Goal: Transaction & Acquisition: Purchase product/service

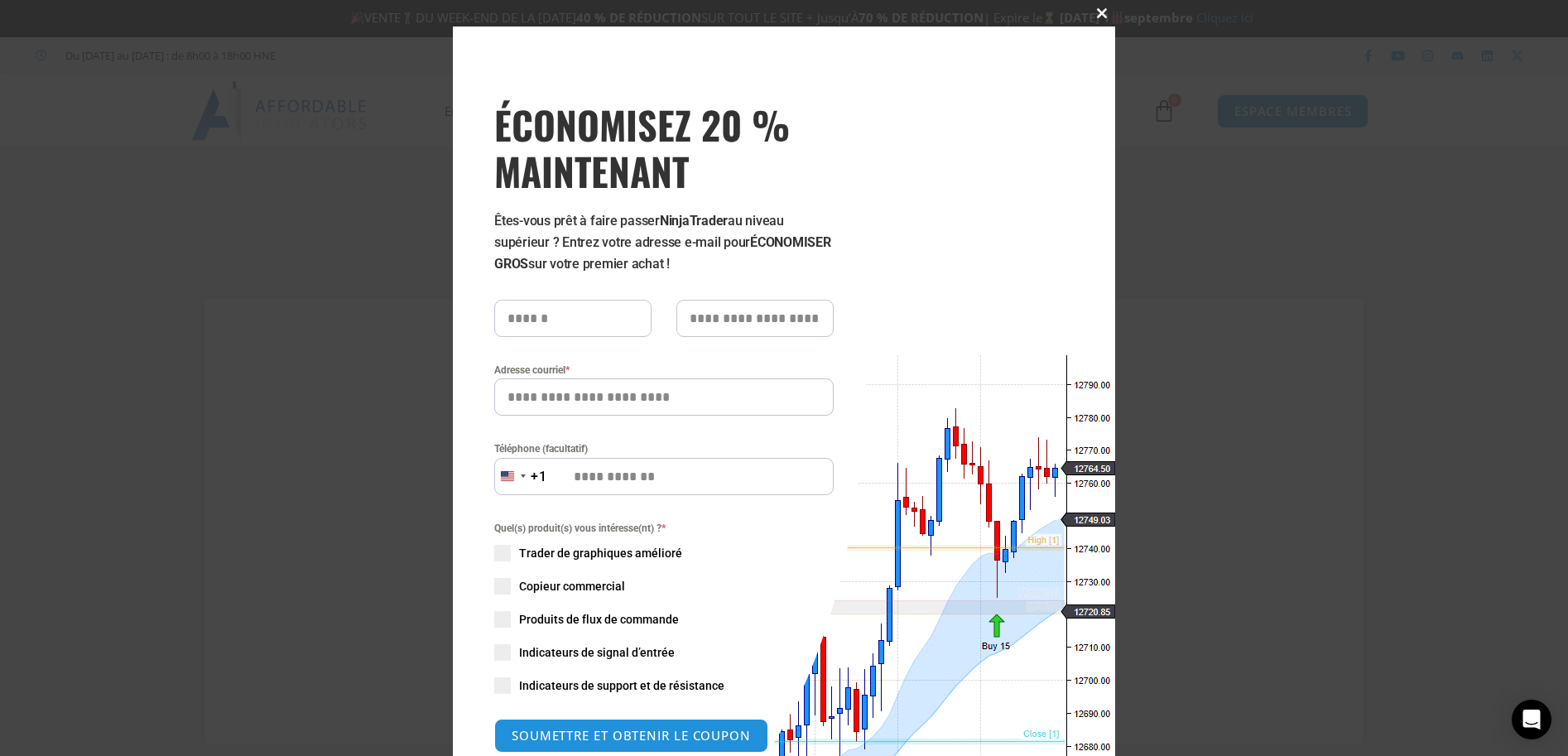
click at [1101, 10] on span at bounding box center [1101, 14] width 26 height 10
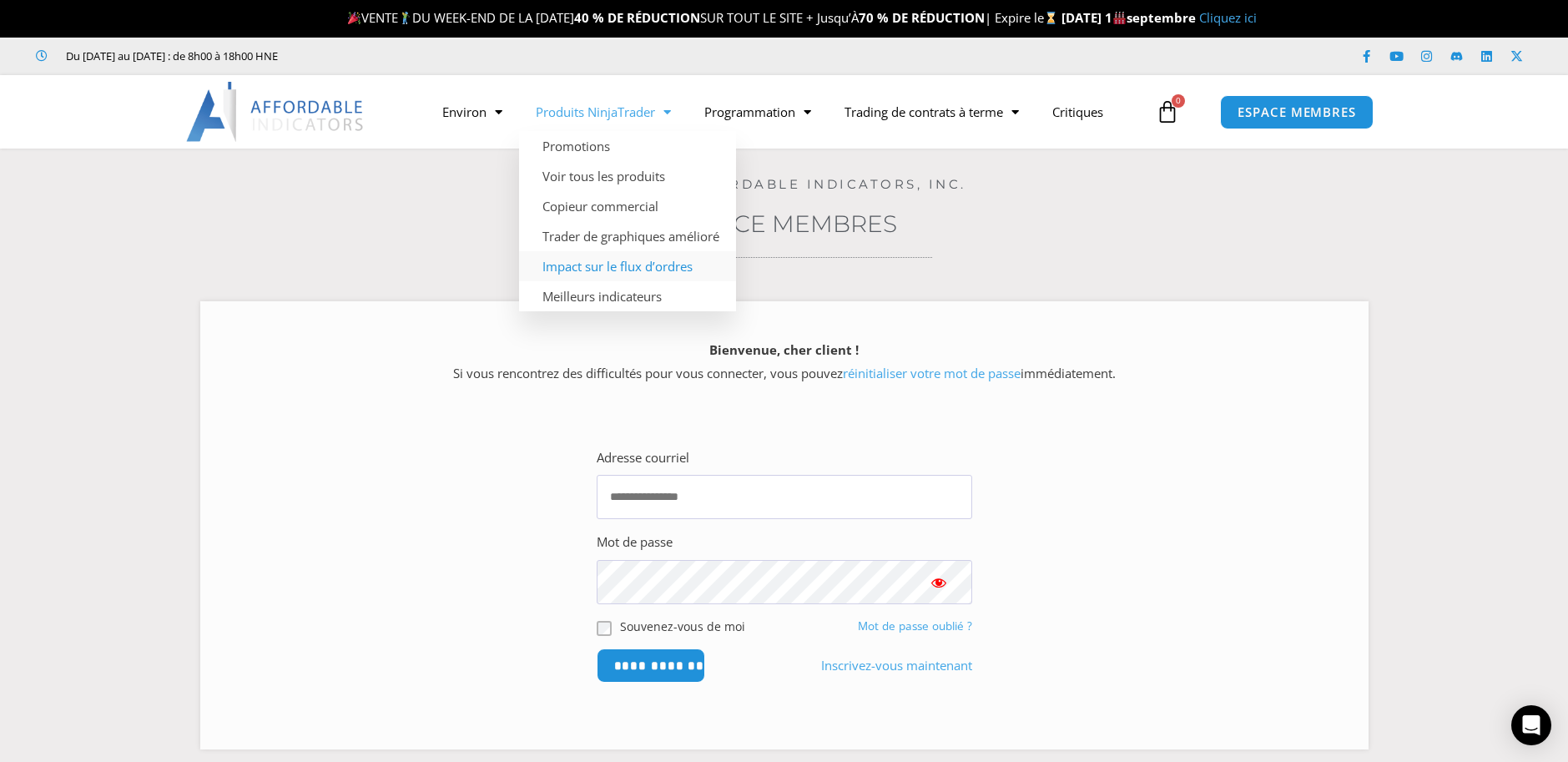
click at [619, 265] on link "Impact sur le flux d’ordres" at bounding box center [627, 266] width 217 height 30
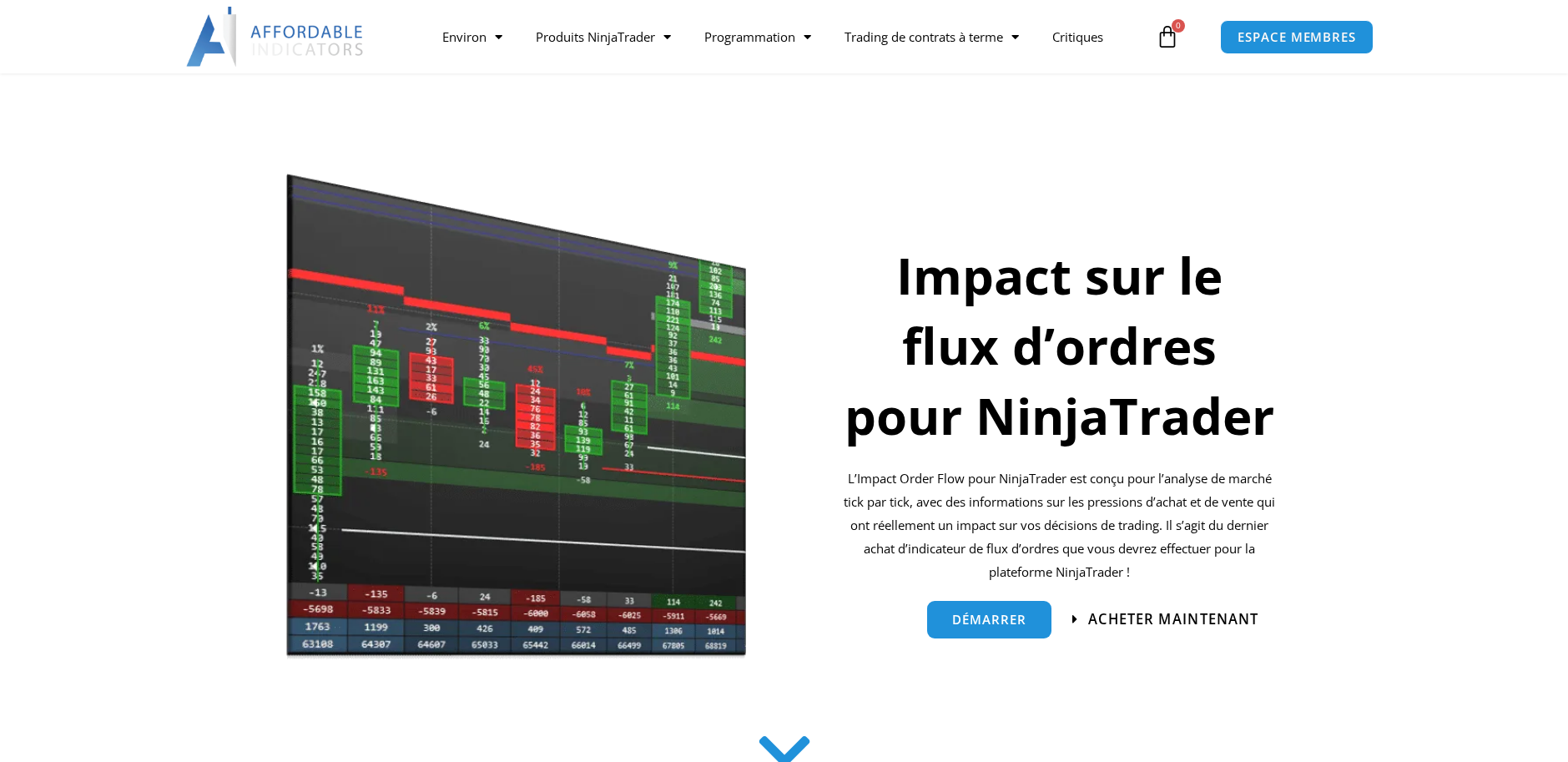
click at [1116, 617] on span "Acheter maintenant" at bounding box center [1173, 620] width 171 height 15
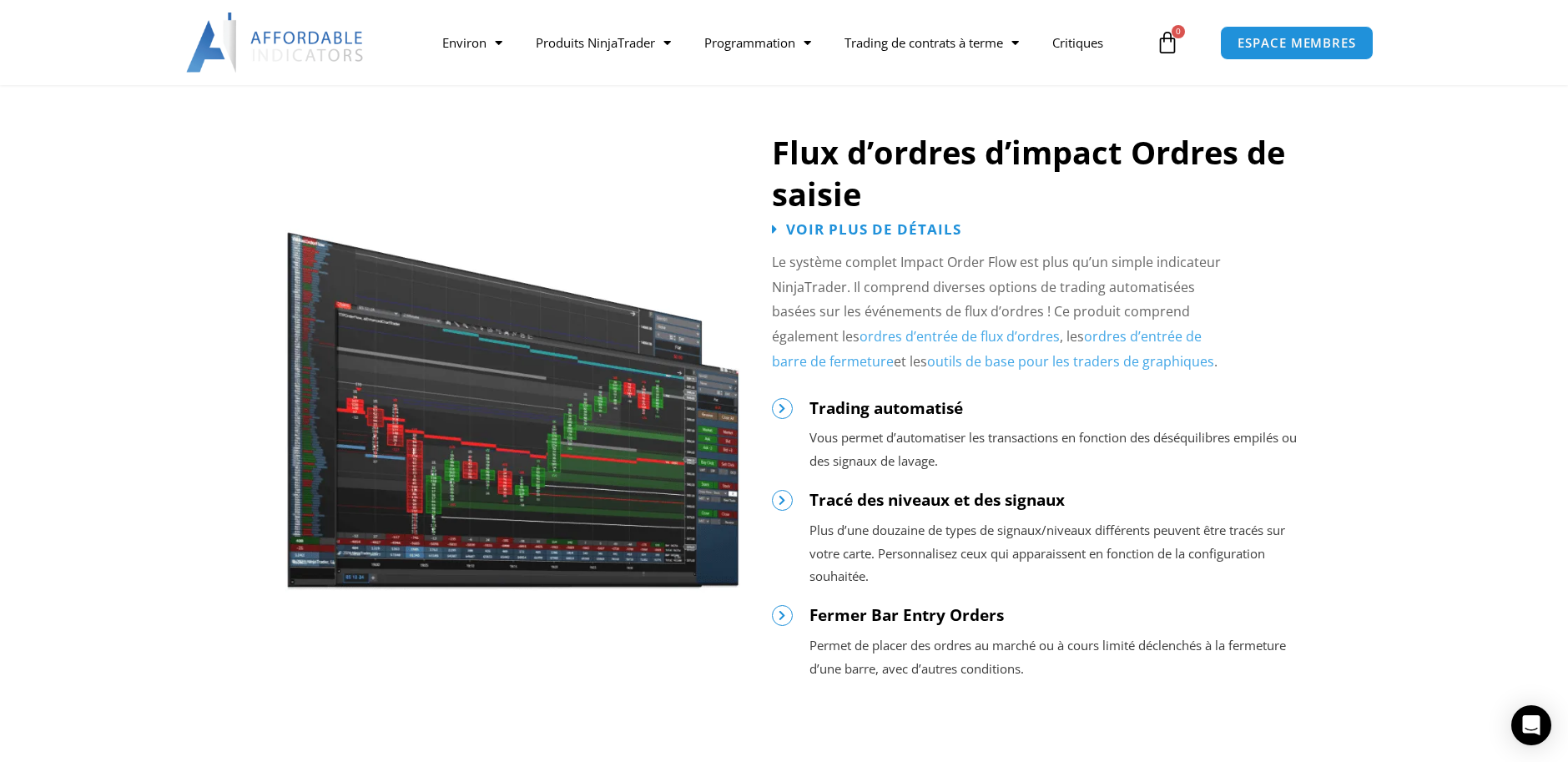
scroll to position [1867, 0]
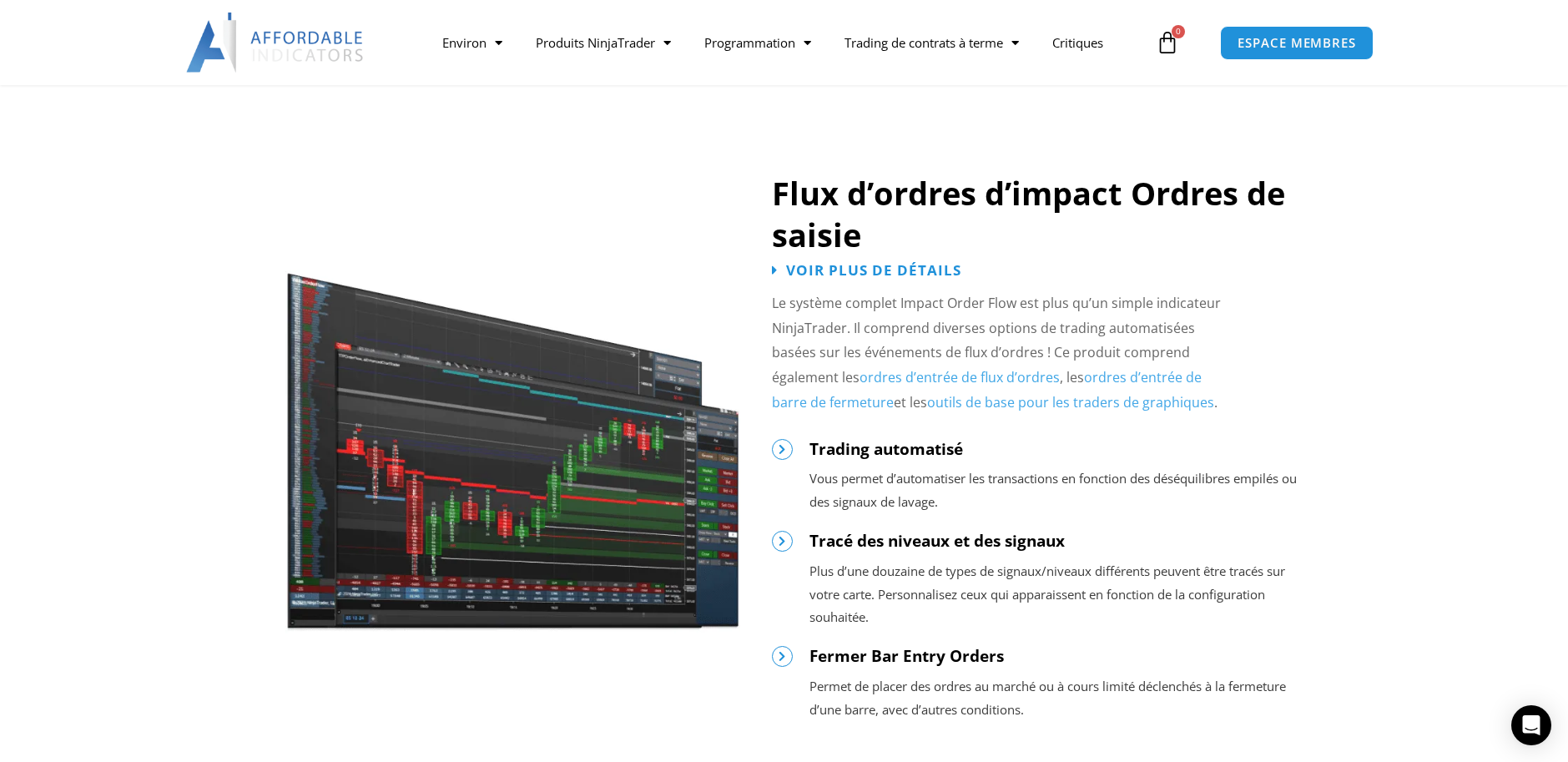
click at [931, 383] on link "ordres d’entrée de flux d’ordres" at bounding box center [960, 377] width 200 height 18
click at [865, 269] on span "Voir plus de détails" at bounding box center [874, 270] width 193 height 16
